Goal: Task Accomplishment & Management: Complete application form

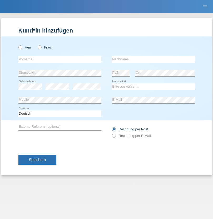
radio input "true"
click at [60, 59] on input "text" at bounding box center [59, 59] width 83 height 7
type input "Niksa"
click at [153, 59] on input "text" at bounding box center [153, 59] width 83 height 7
type input "Bracak-Dujmovic"
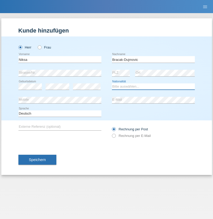
select select "HR"
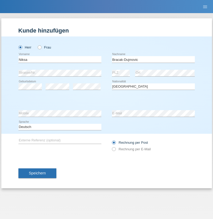
select select "C"
select select "07"
select select "03"
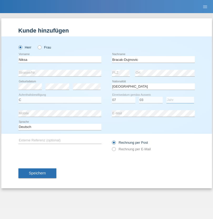
select select "2021"
